Goal: Entertainment & Leisure: Consume media (video, audio)

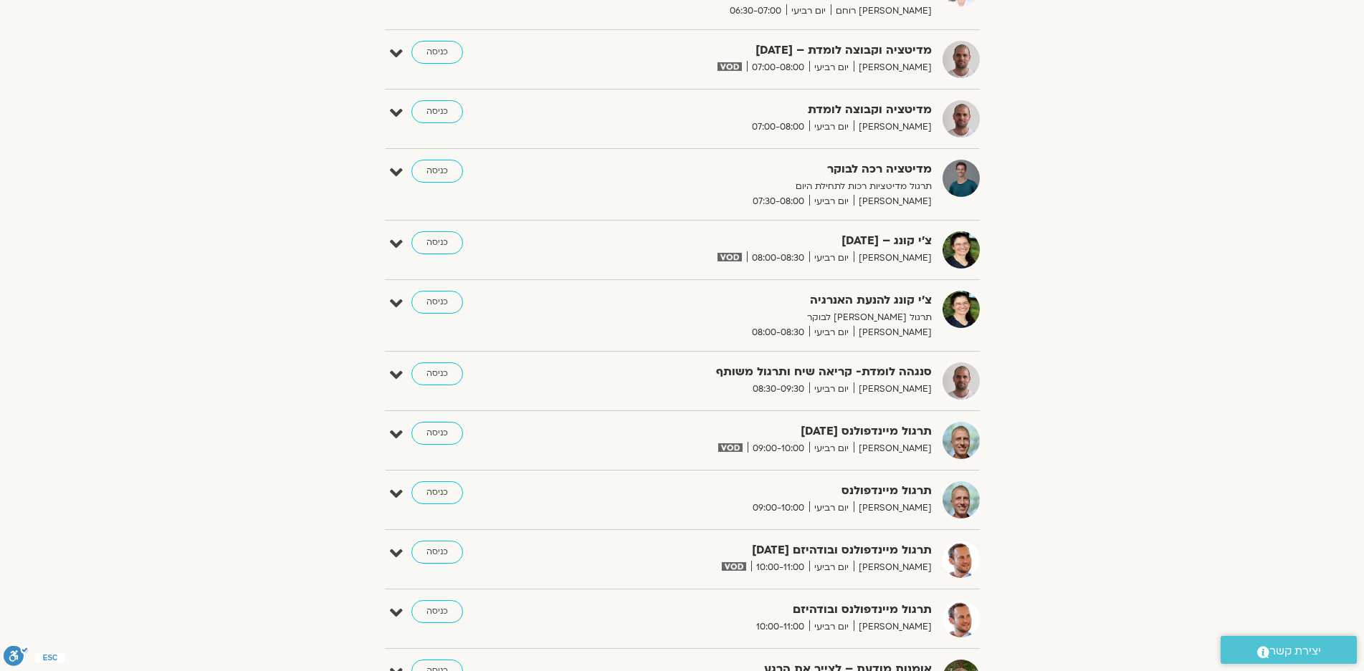
scroll to position [287, 0]
click at [428, 432] on link "כניסה" at bounding box center [437, 432] width 52 height 23
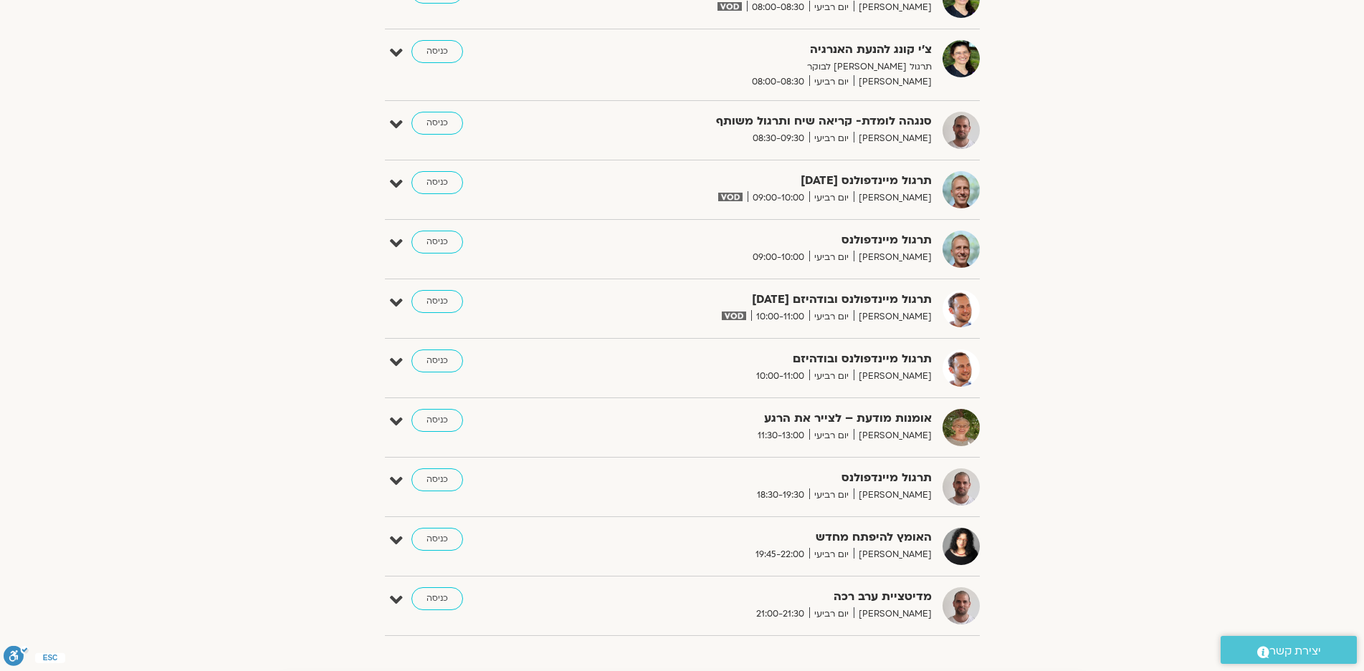
scroll to position [573, 0]
